Goal: Complete application form: Complete application form

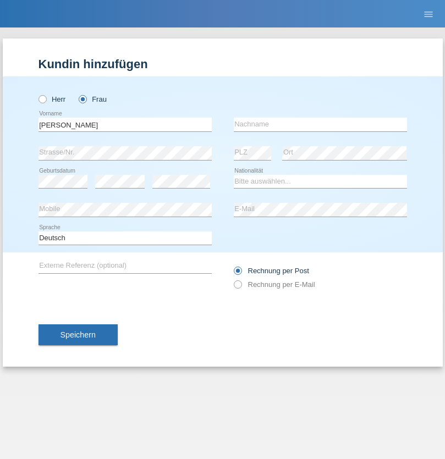
type input "[PERSON_NAME]"
click at [320, 124] on input "text" at bounding box center [320, 125] width 173 height 14
type input "[PERSON_NAME]"
select select "PT"
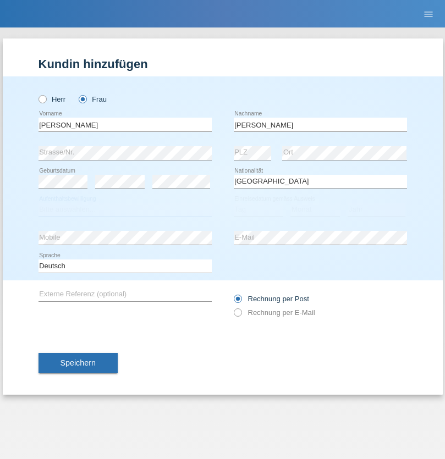
select select "C"
select select "29"
select select "12"
select select "1993"
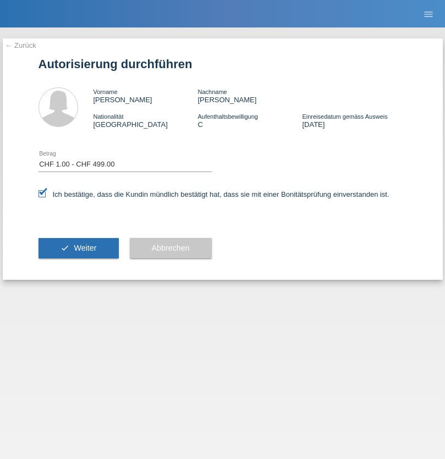
select select "1"
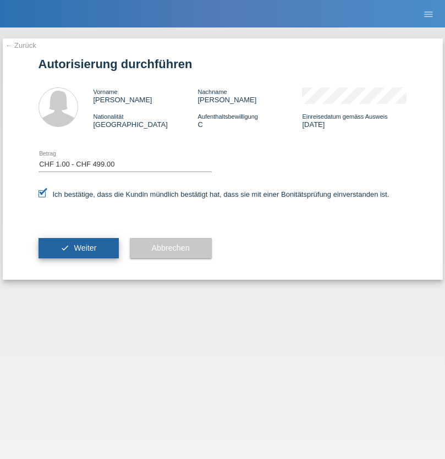
click at [78, 248] on span "Weiter" at bounding box center [85, 247] width 23 height 9
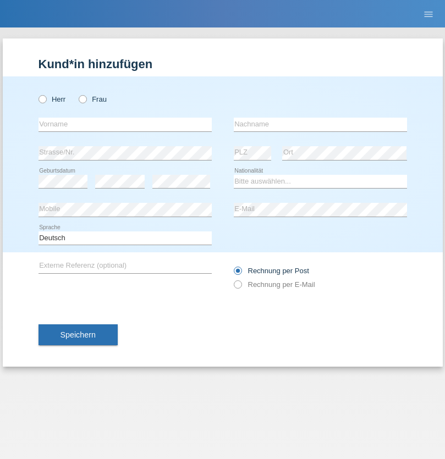
radio input "true"
click at [125, 124] on input "text" at bounding box center [124, 125] width 173 height 14
type input "Jean"
click at [320, 124] on input "text" at bounding box center [320, 125] width 173 height 14
type input "Zwyssig"
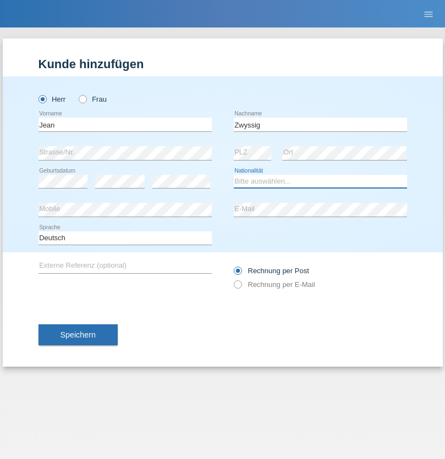
select select "CH"
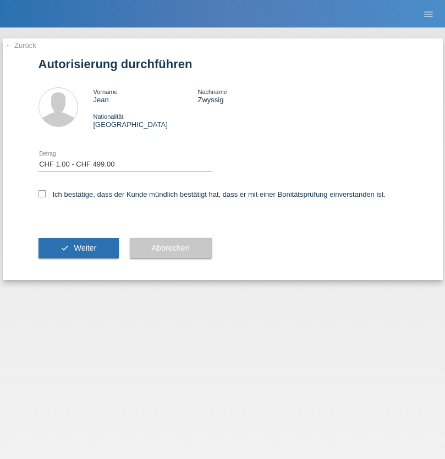
select select "1"
checkbox input "true"
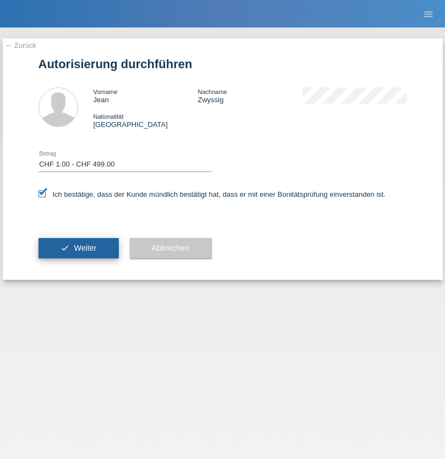
click at [78, 248] on span "Weiter" at bounding box center [85, 247] width 23 height 9
